Goal: Task Accomplishment & Management: Manage account settings

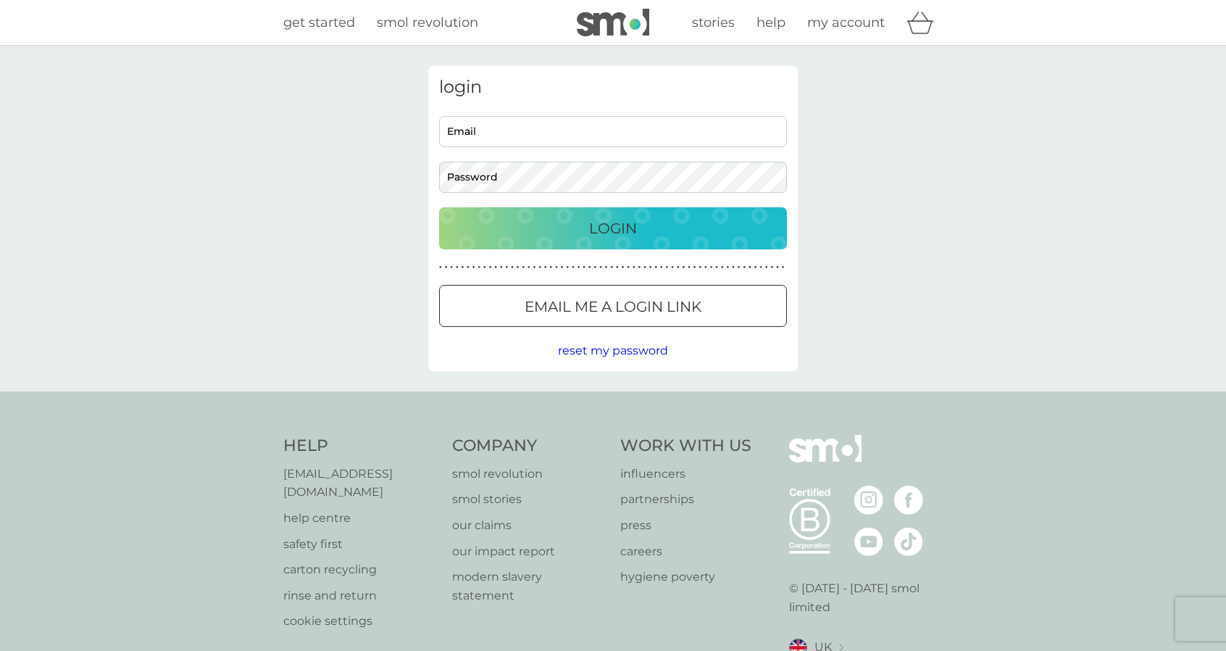
click at [512, 139] on input "Email" at bounding box center [613, 131] width 348 height 31
click at [524, 133] on input "Email" at bounding box center [613, 131] width 348 height 31
type input "[EMAIL_ADDRESS][PERSON_NAME][DOMAIN_NAME]"
click at [593, 230] on p "Login" at bounding box center [613, 228] width 48 height 23
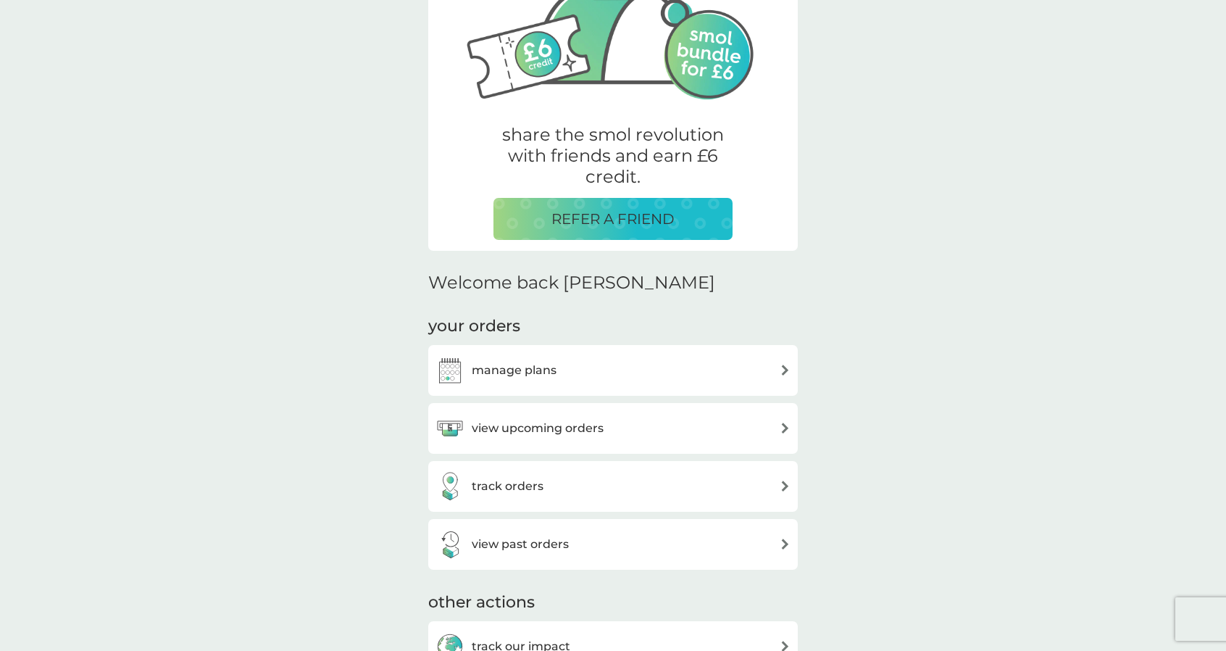
scroll to position [176, 0]
click at [571, 363] on div "manage plans" at bounding box center [613, 368] width 355 height 29
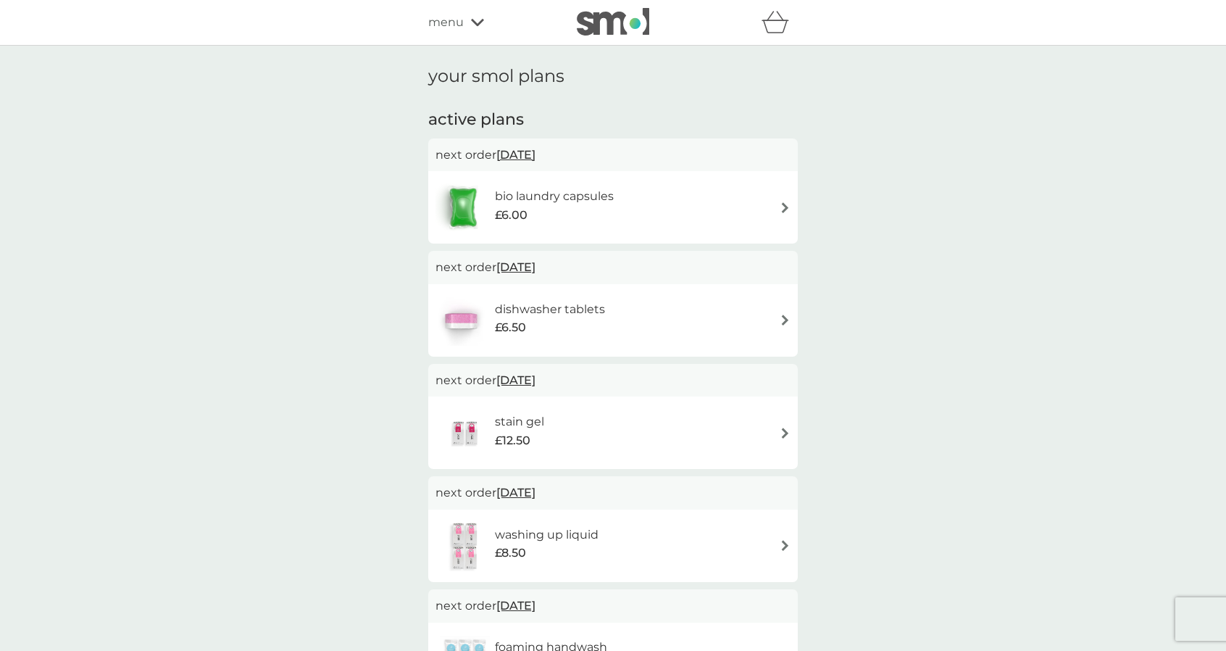
click at [768, 209] on div "bio laundry capsules £6.00" at bounding box center [613, 207] width 355 height 51
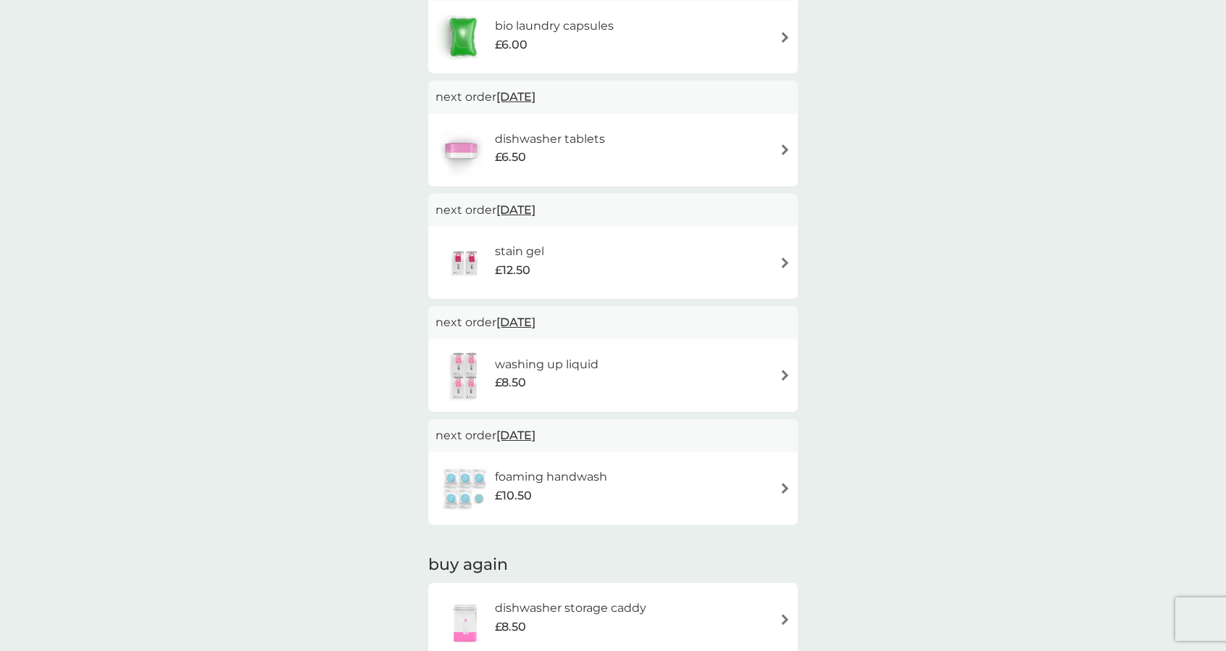
scroll to position [168, 0]
